Goal: Task Accomplishment & Management: Manage account settings

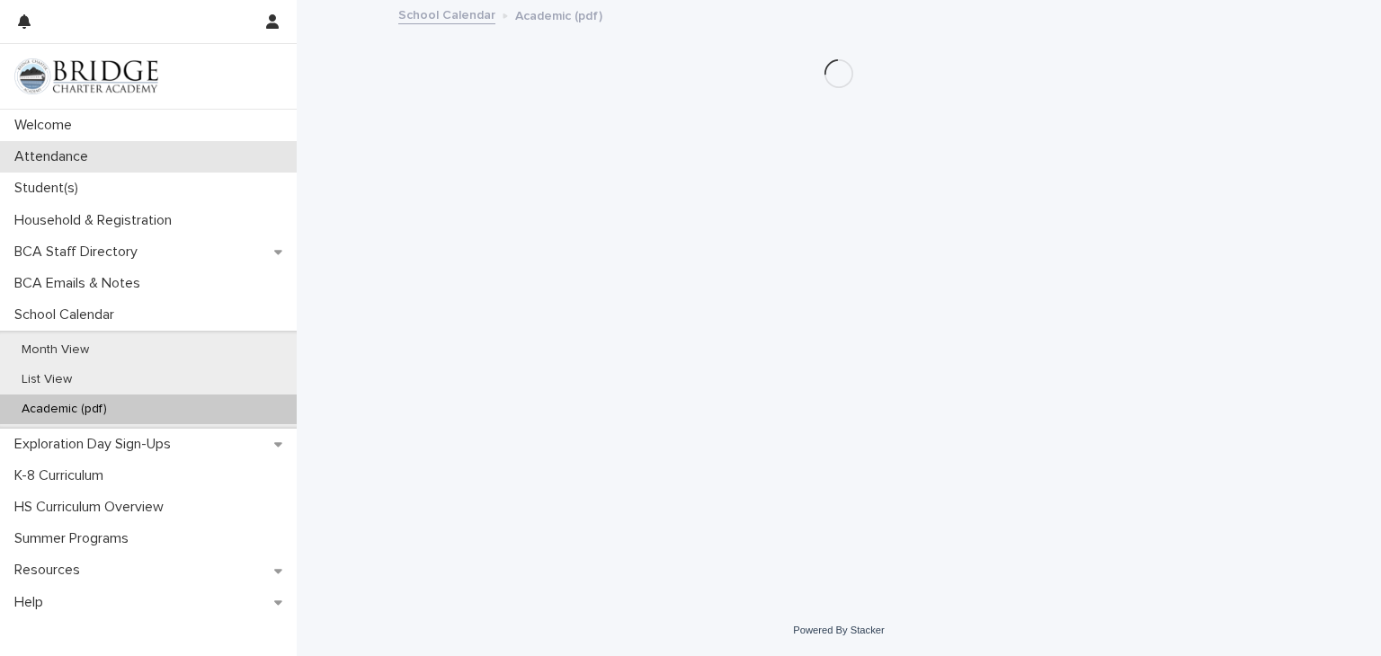
click at [81, 164] on p "Attendance" at bounding box center [54, 156] width 95 height 17
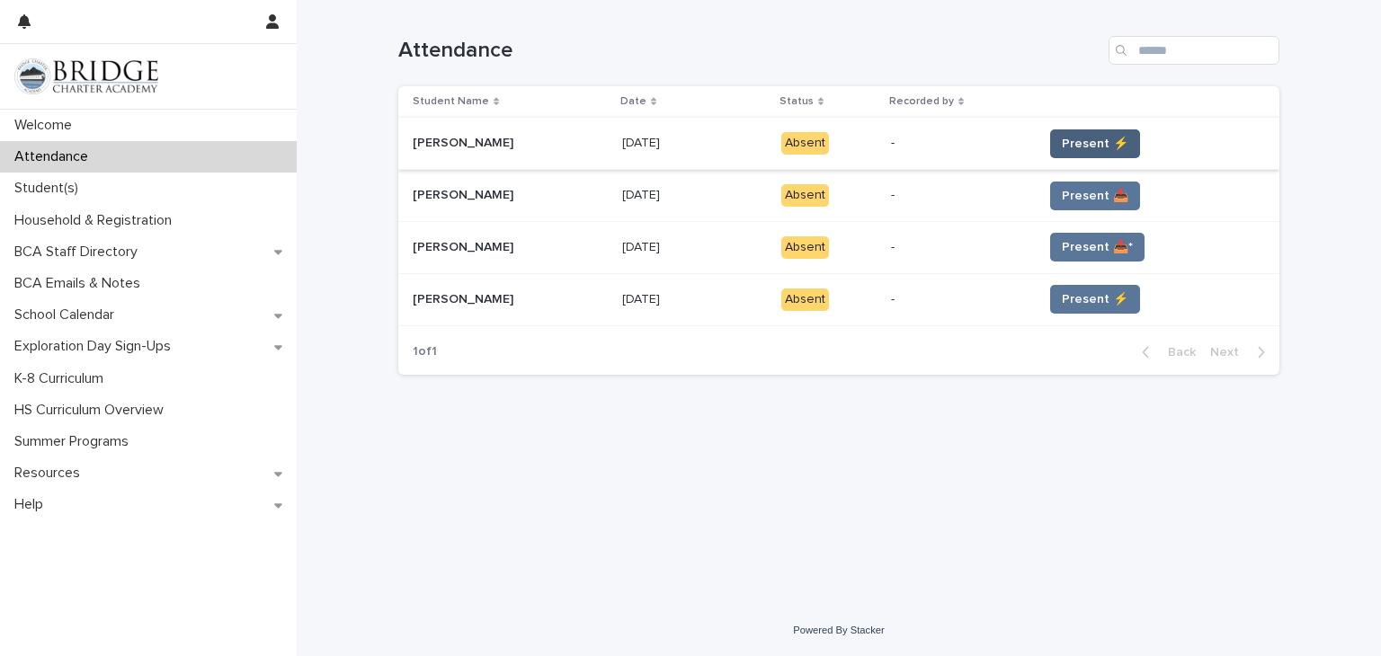
click at [1087, 143] on span "Present ⚡" at bounding box center [1095, 144] width 67 height 18
click at [1099, 136] on span "Present ⚡" at bounding box center [1095, 144] width 67 height 18
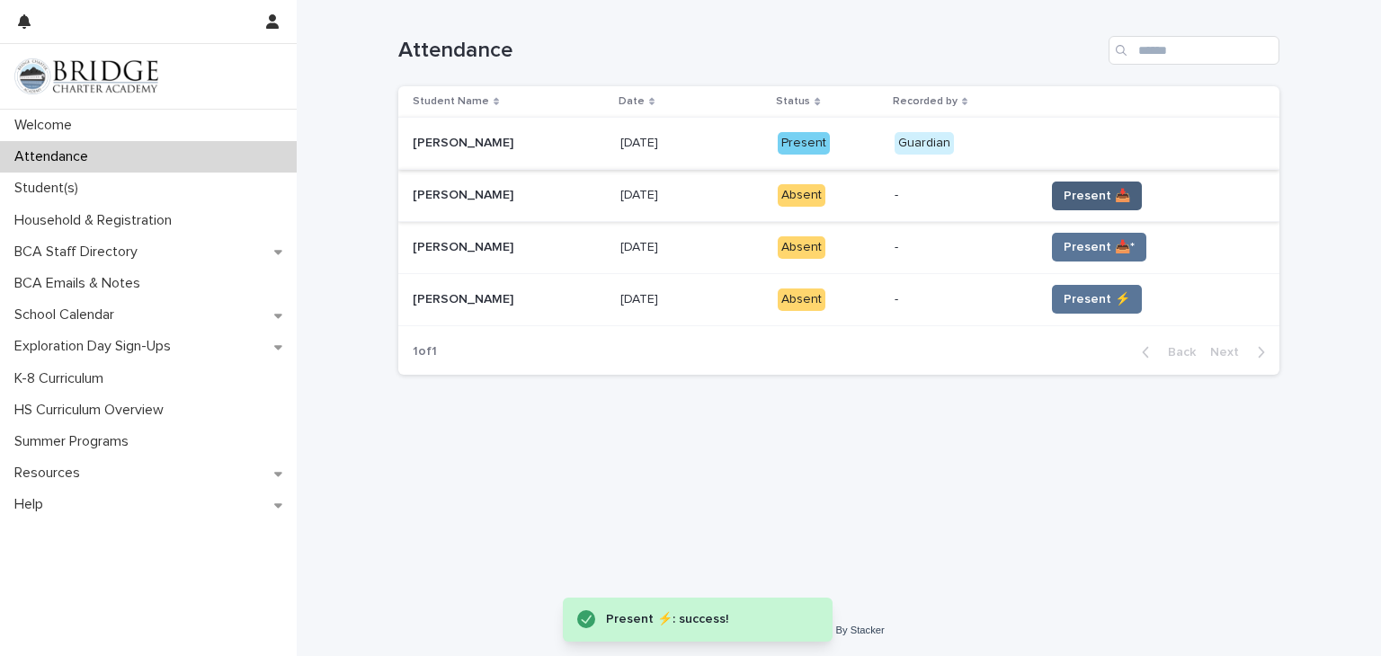
click at [1083, 201] on span "Present 📥" at bounding box center [1097, 196] width 67 height 18
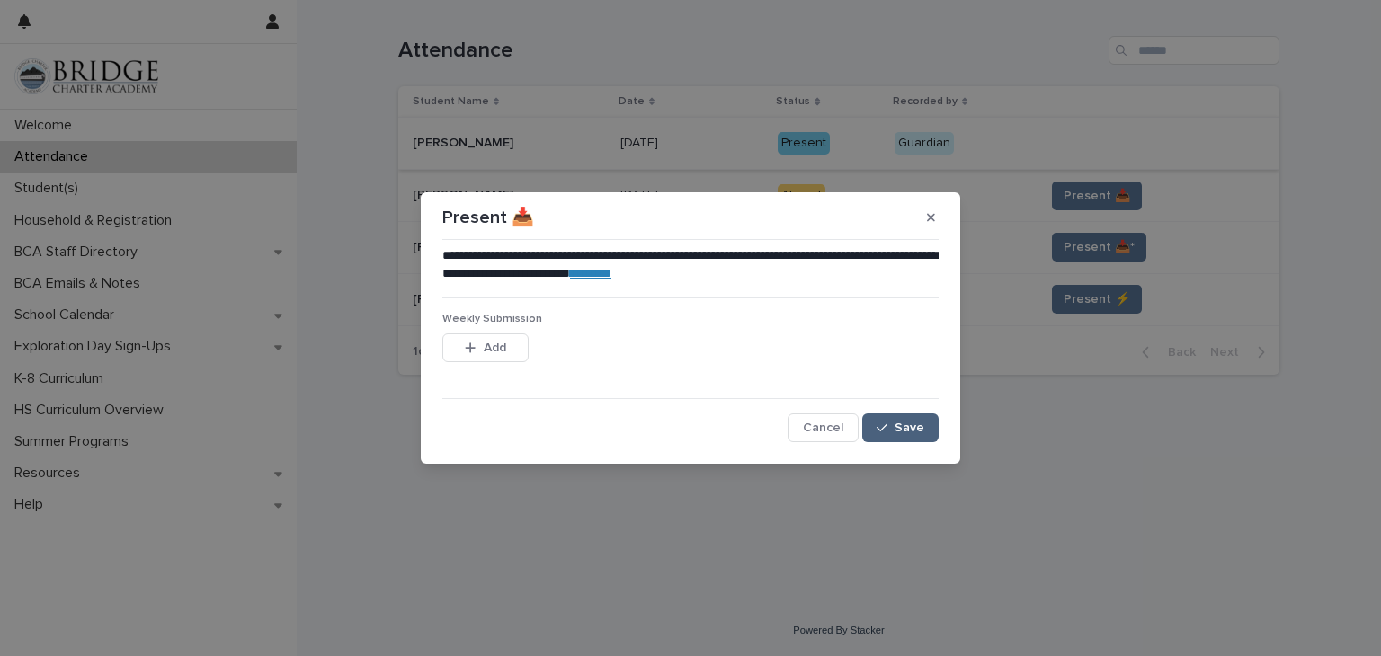
click at [906, 427] on span "Save" at bounding box center [910, 428] width 30 height 13
click at [846, 429] on button "Cancel" at bounding box center [823, 428] width 71 height 29
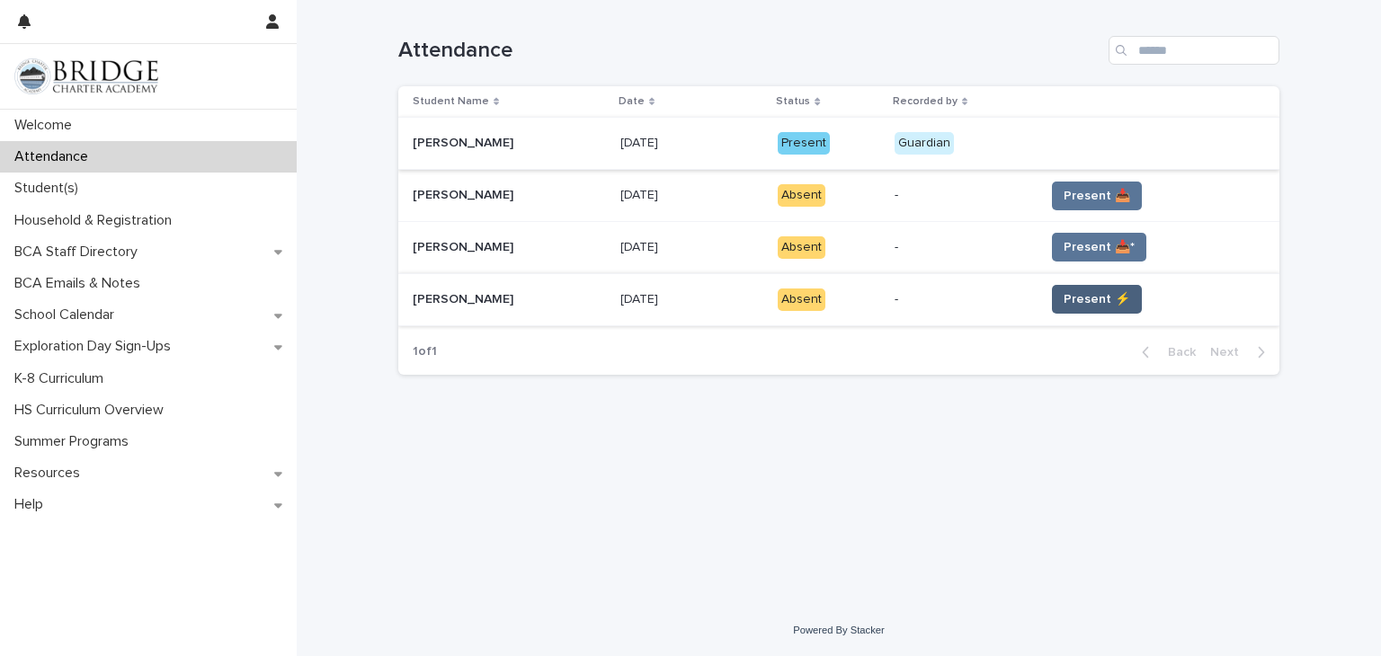
click at [1121, 310] on button "Present ⚡" at bounding box center [1097, 299] width 90 height 29
click at [1076, 307] on span "Present ⚡" at bounding box center [1097, 299] width 67 height 18
click at [1076, 293] on span "Present ⚡" at bounding box center [1097, 299] width 67 height 18
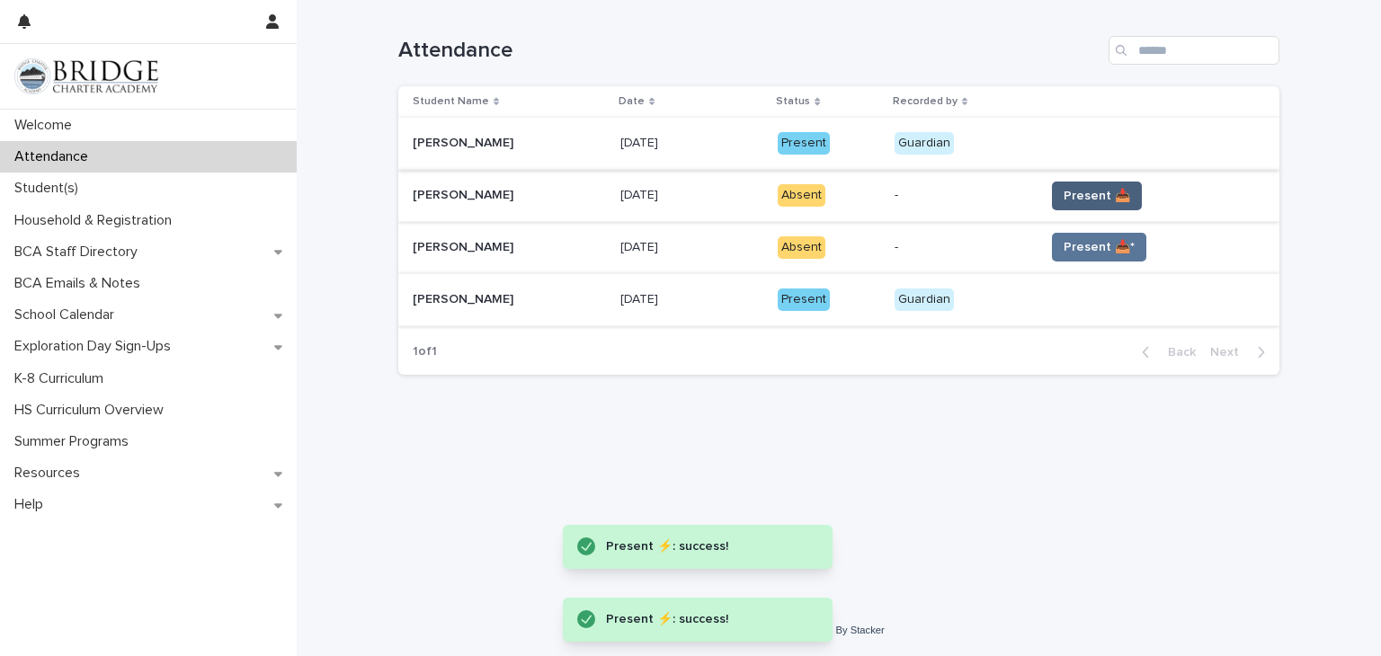
click at [1087, 188] on span "Present 📥" at bounding box center [1097, 196] width 67 height 18
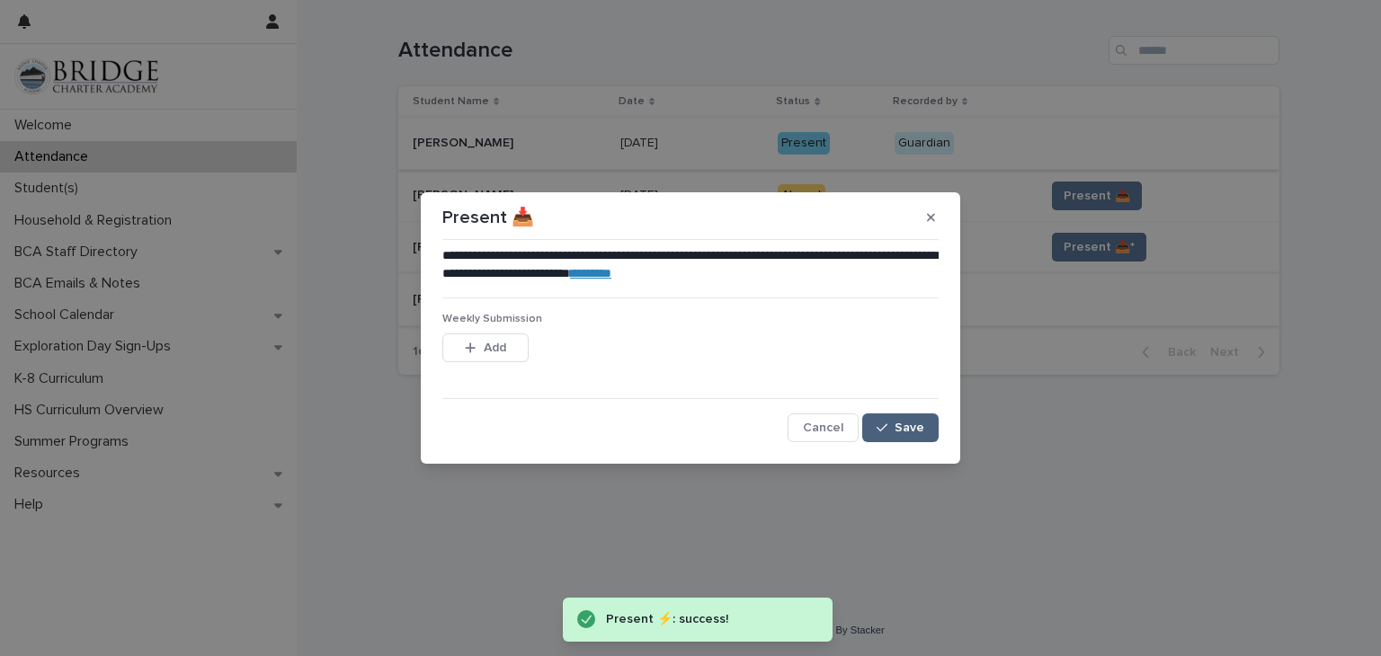
click at [904, 432] on span "Save" at bounding box center [910, 428] width 30 height 13
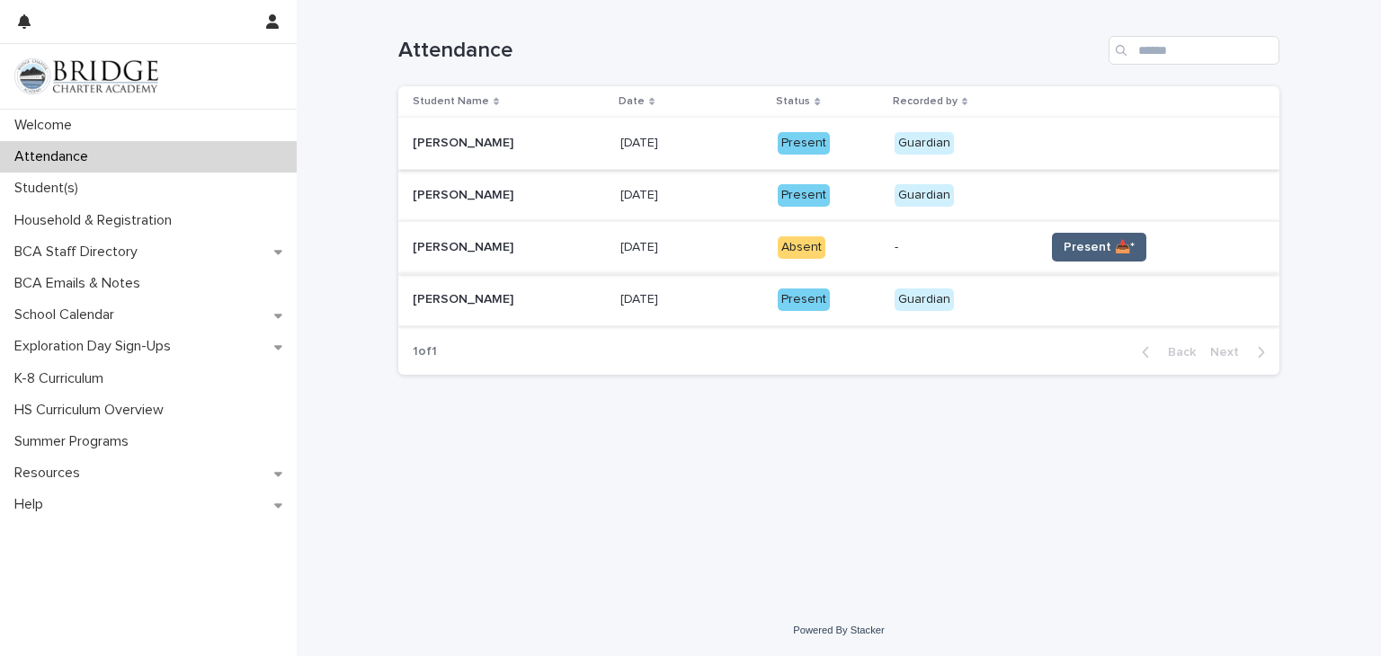
click at [1075, 245] on span "Present 📥*" at bounding box center [1099, 247] width 71 height 18
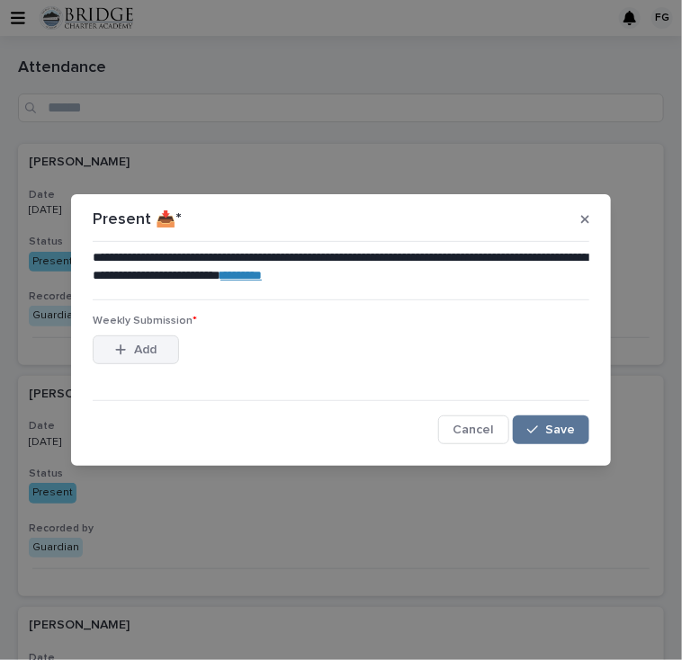
click at [119, 361] on button "Add" at bounding box center [136, 349] width 86 height 29
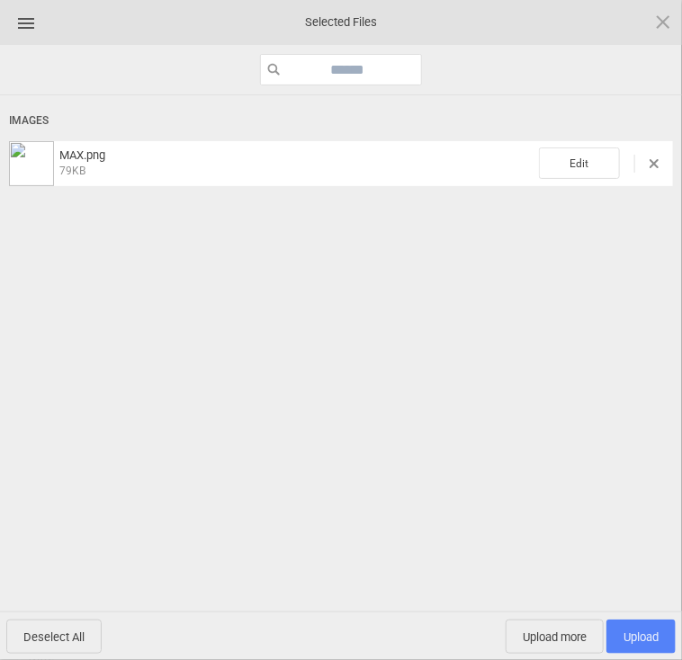
click at [632, 645] on span "Upload 1" at bounding box center [640, 636] width 69 height 34
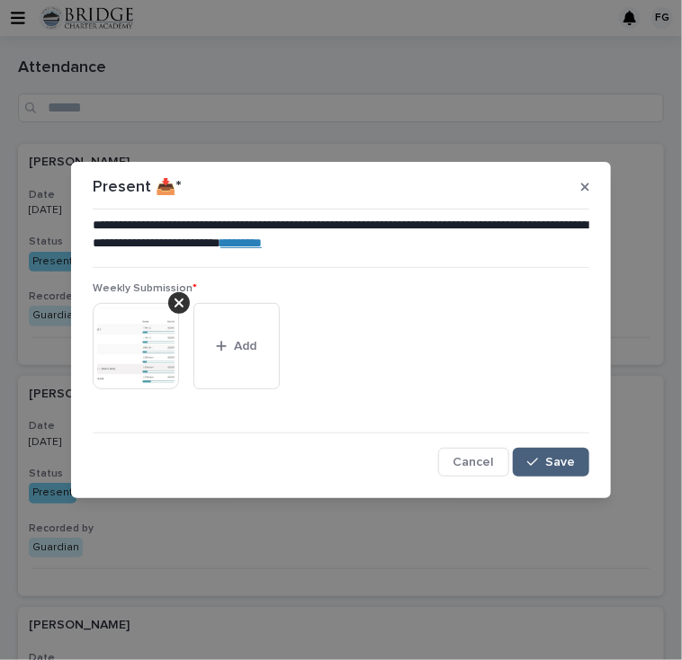
click at [559, 458] on span "Save" at bounding box center [560, 462] width 30 height 13
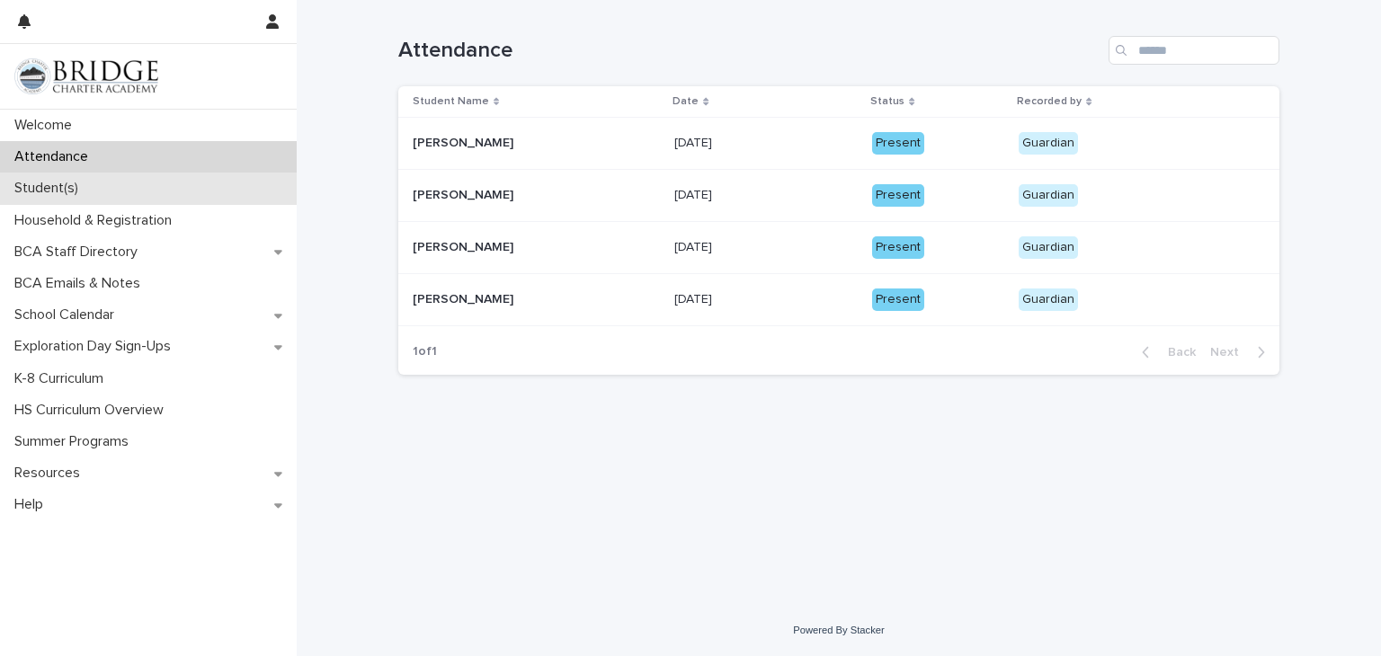
click at [32, 186] on p "Student(s)" at bounding box center [49, 188] width 85 height 17
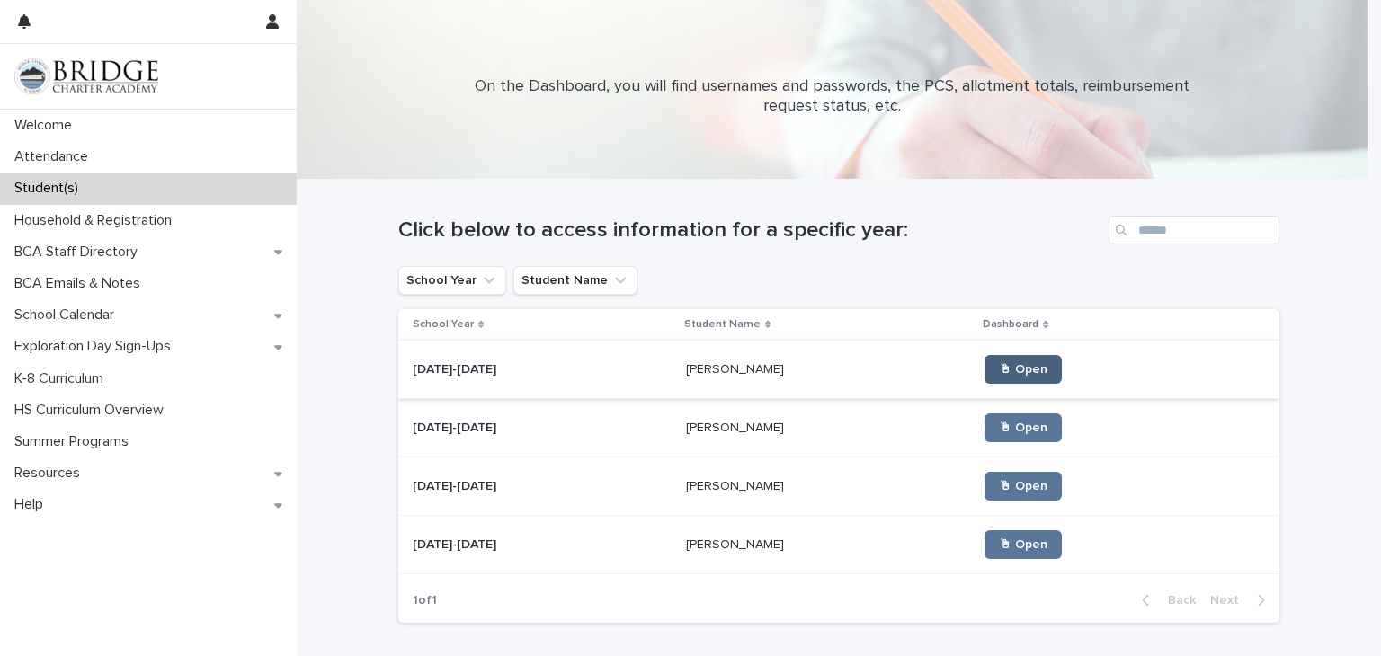
click at [999, 373] on span "🖱 Open" at bounding box center [1023, 369] width 49 height 13
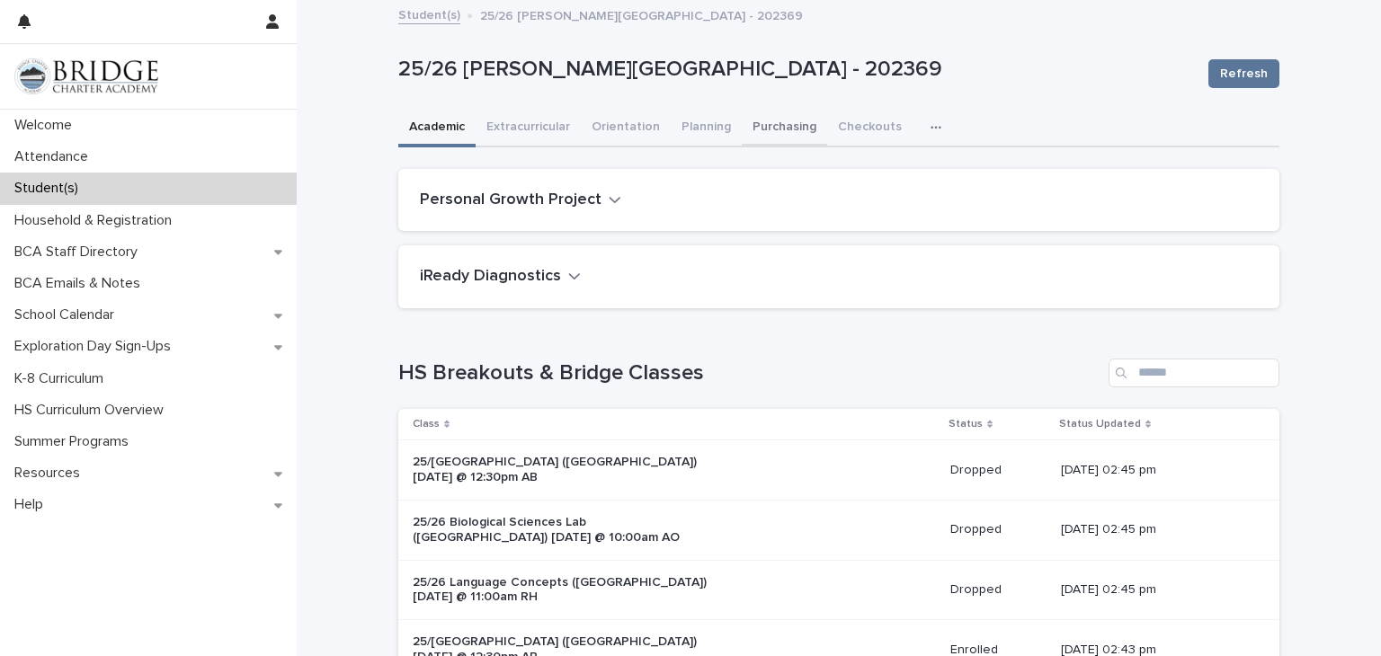
click at [788, 120] on button "Purchasing" at bounding box center [784, 129] width 85 height 38
